Goal: Transaction & Acquisition: Purchase product/service

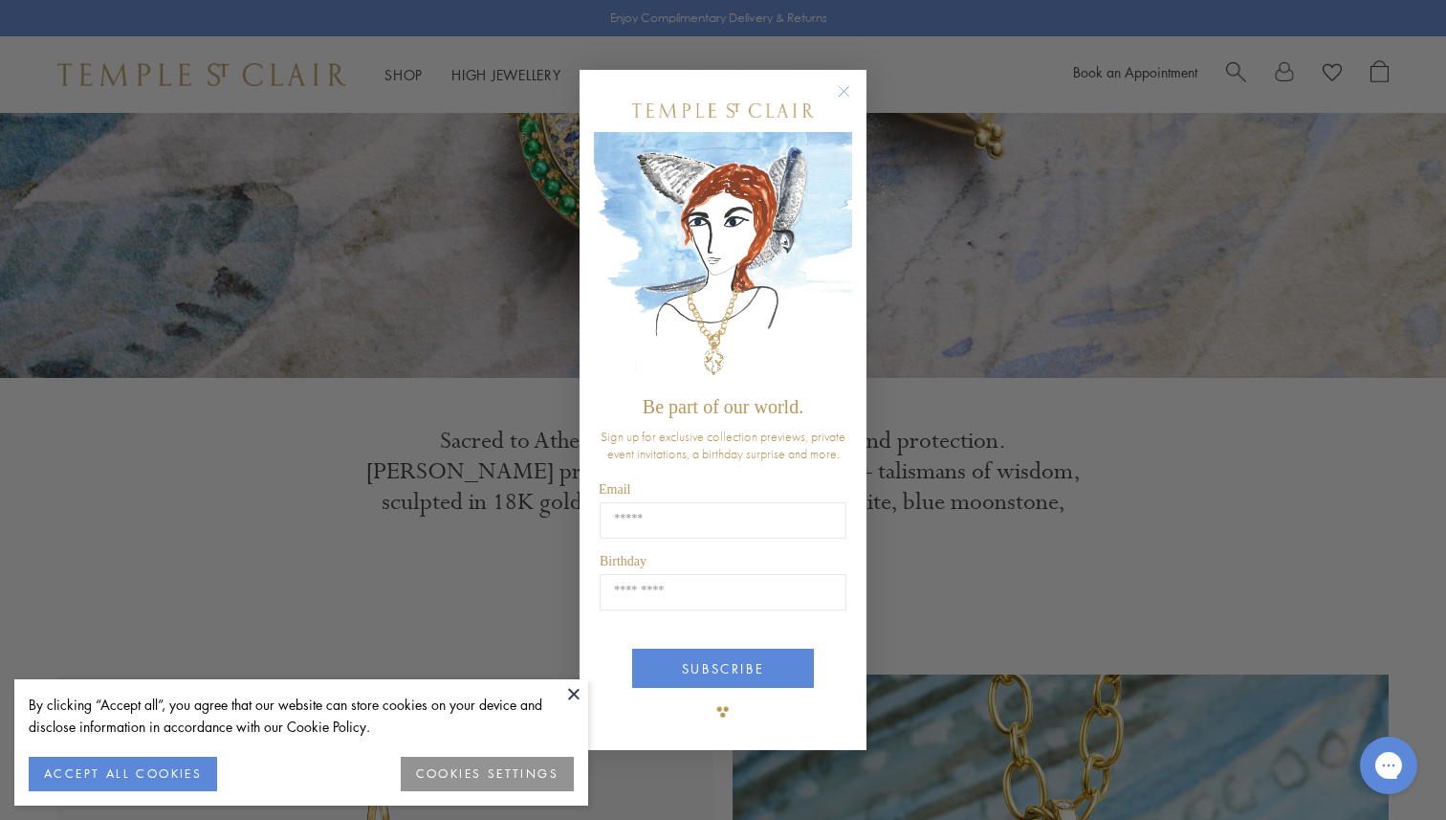
scroll to position [421, 0]
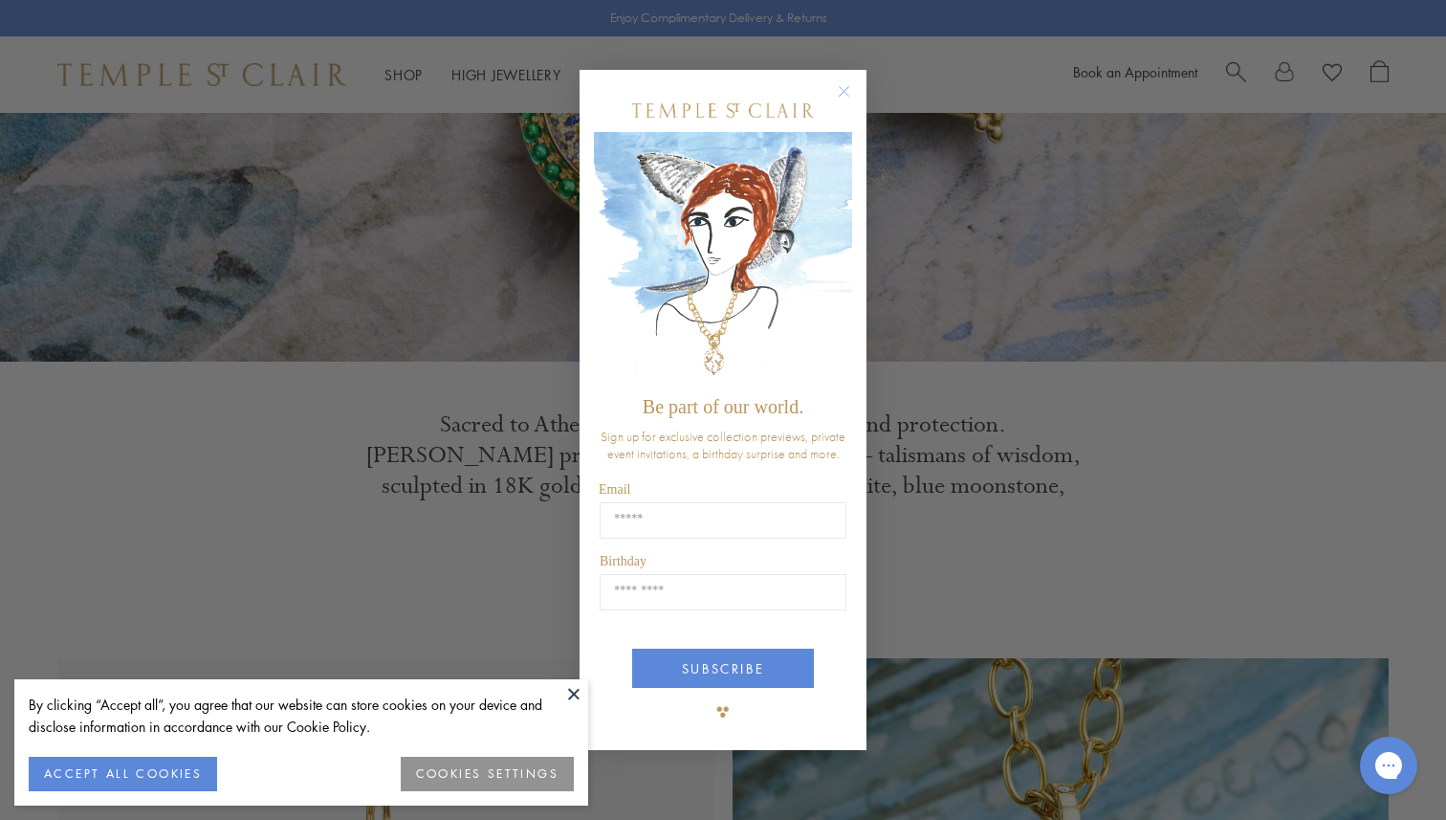
click at [842, 91] on circle "Close dialog" at bounding box center [844, 90] width 23 height 23
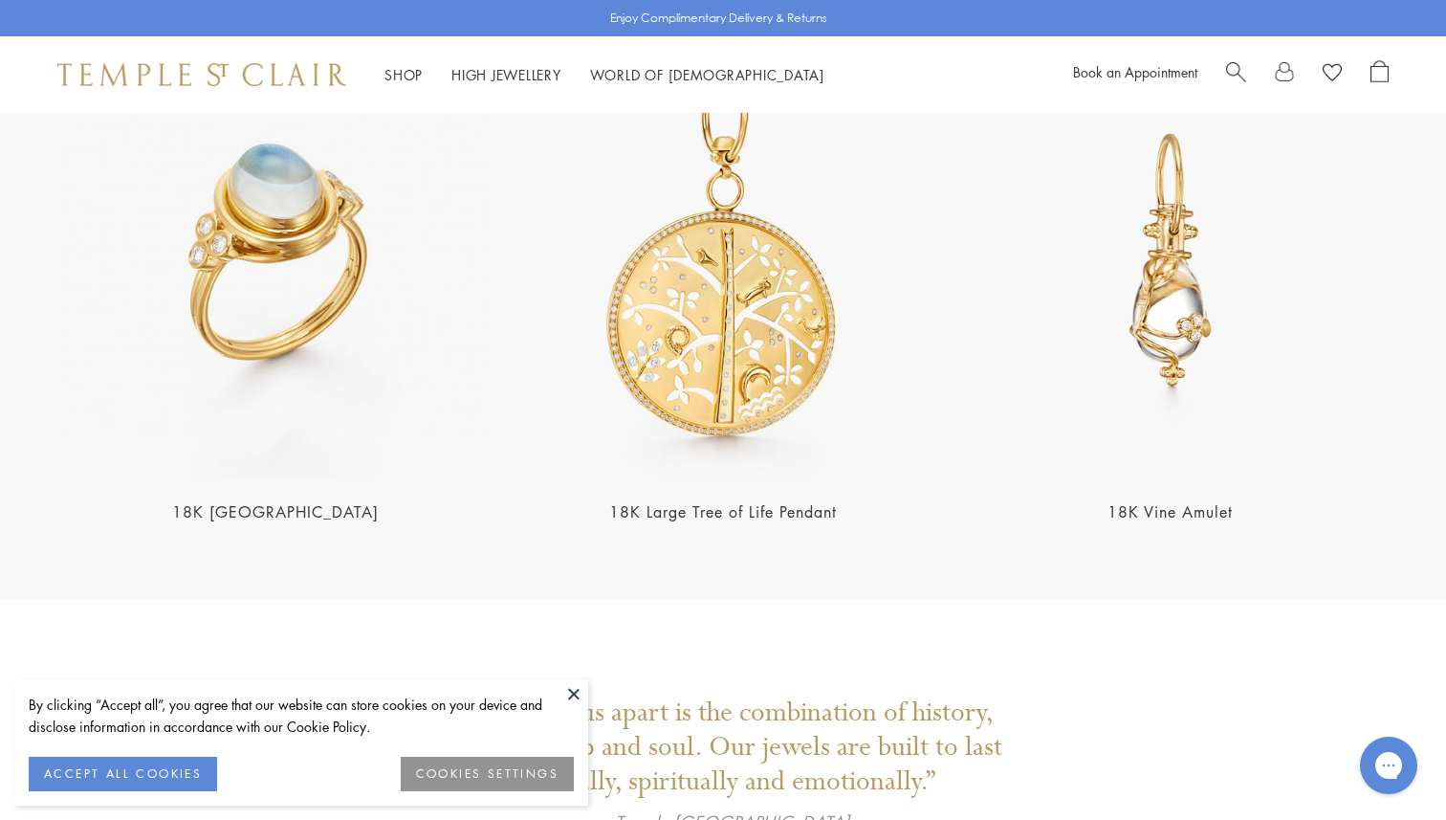
scroll to position [4027, 0]
click at [296, 209] on img at bounding box center [275, 259] width 436 height 436
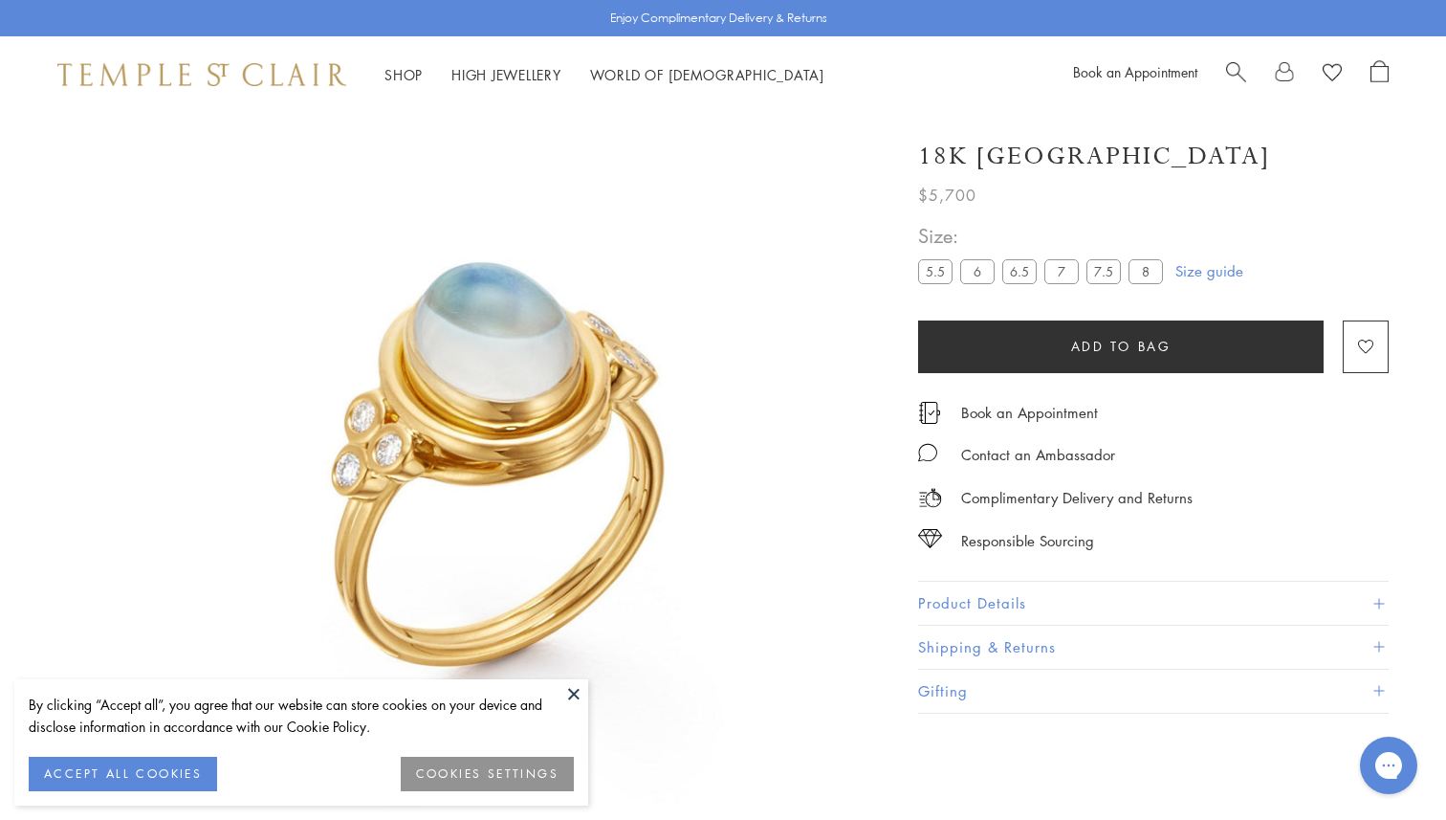
scroll to position [113, 0]
